Goal: Task Accomplishment & Management: Use online tool/utility

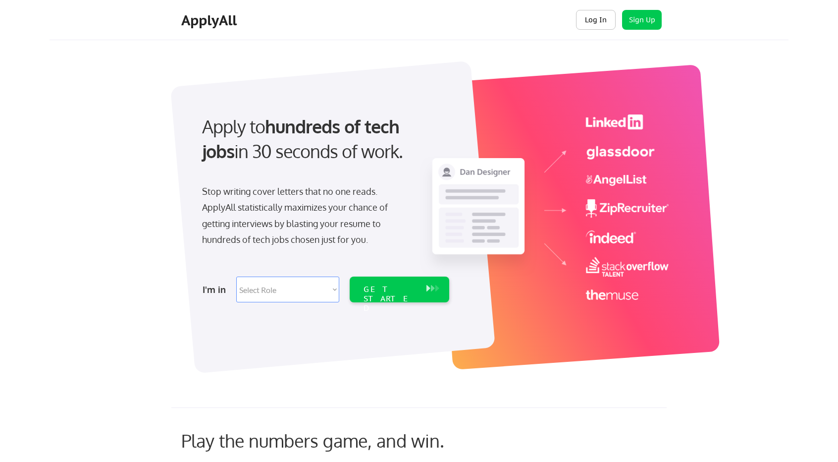
click at [595, 19] on button "Log In" at bounding box center [596, 20] width 40 height 20
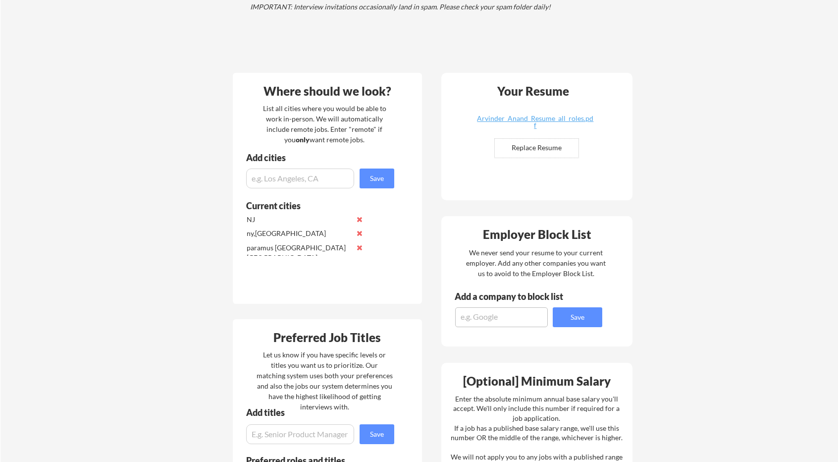
scroll to position [177, 0]
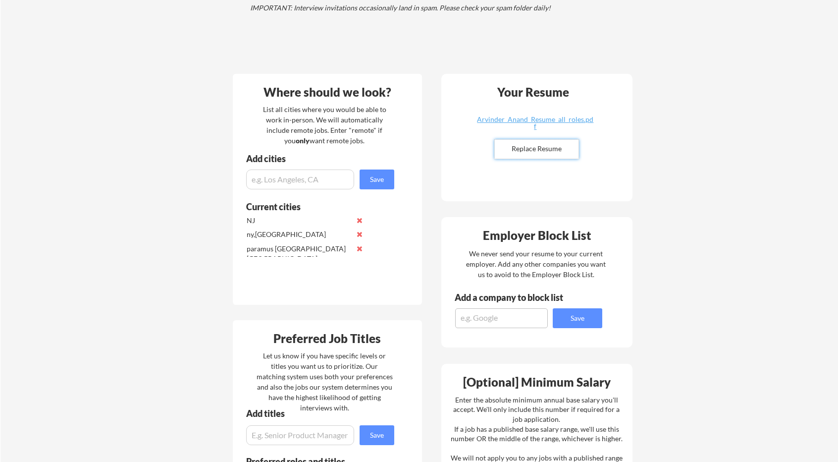
click at [529, 154] on input "file" at bounding box center [537, 149] width 84 height 19
type input "C:\fakepath\Arvinder_Anand_Resume_all_roles.pdf"
click at [543, 151] on input "file" at bounding box center [537, 149] width 84 height 19
click at [554, 119] on div "Arvinder_Anand_Resume_all_roles.pdf" at bounding box center [536, 123] width 118 height 14
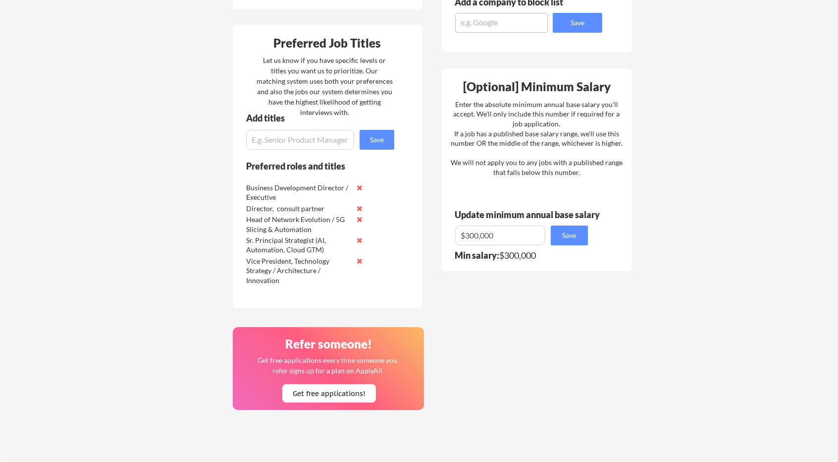
scroll to position [0, 0]
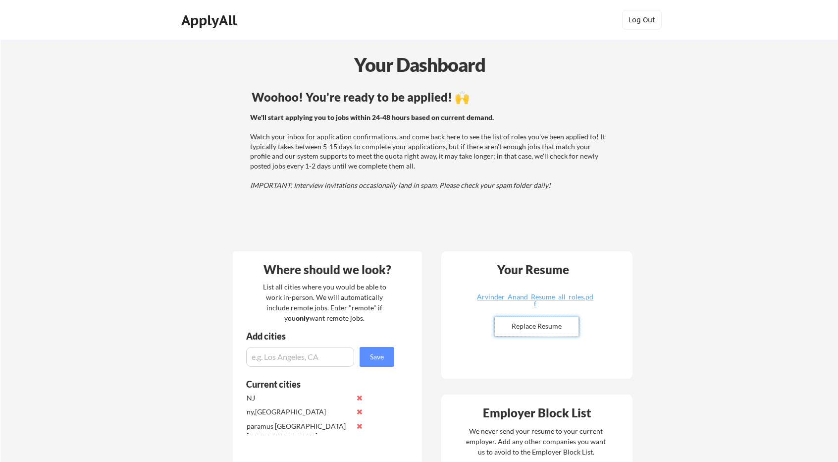
click at [541, 322] on input "file" at bounding box center [537, 326] width 84 height 19
type input "C:\fakepath\Arvinder_Anand_Resume_all_roles.pdf"
click at [556, 297] on div "Arvinder_Anand_Resume_all_roles.pdf" at bounding box center [536, 300] width 118 height 14
click at [549, 322] on input "file" at bounding box center [537, 326] width 84 height 19
type input "C:\fakepath\Arvinder_Anand_Resume_all_roles.pdf"
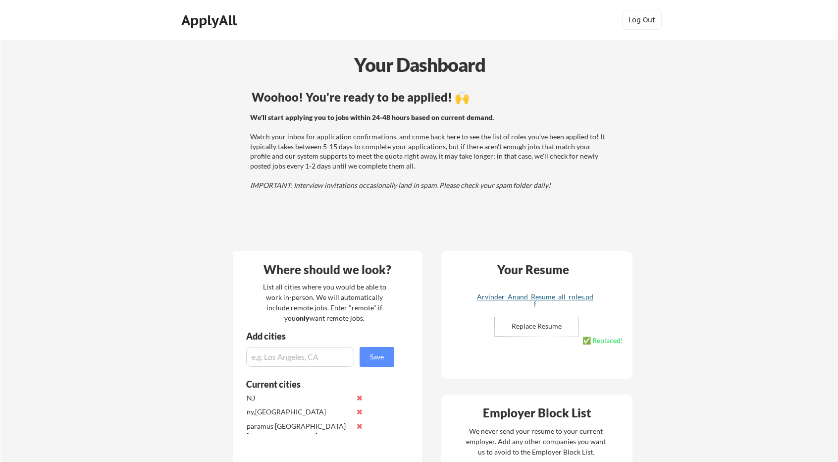
click at [574, 295] on div "Arvinder_Anand_Resume_all_roles.pdf" at bounding box center [536, 300] width 118 height 14
click at [537, 325] on input "file" at bounding box center [537, 326] width 84 height 19
type input "C:\fakepath\Arvinder_Anand_Resume_all_roles.pdf"
click at [566, 299] on div "Arvinder_Anand_Resume_all_roles.pdf" at bounding box center [536, 300] width 118 height 14
click at [553, 325] on input "file" at bounding box center [537, 326] width 84 height 19
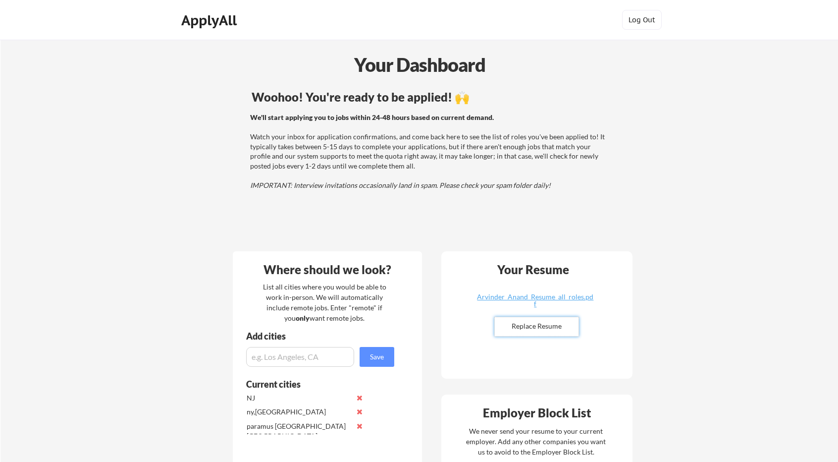
type input "C:\fakepath\Arvinder_Anand_Resume_all_roles.pdf"
